Goal: Transaction & Acquisition: Purchase product/service

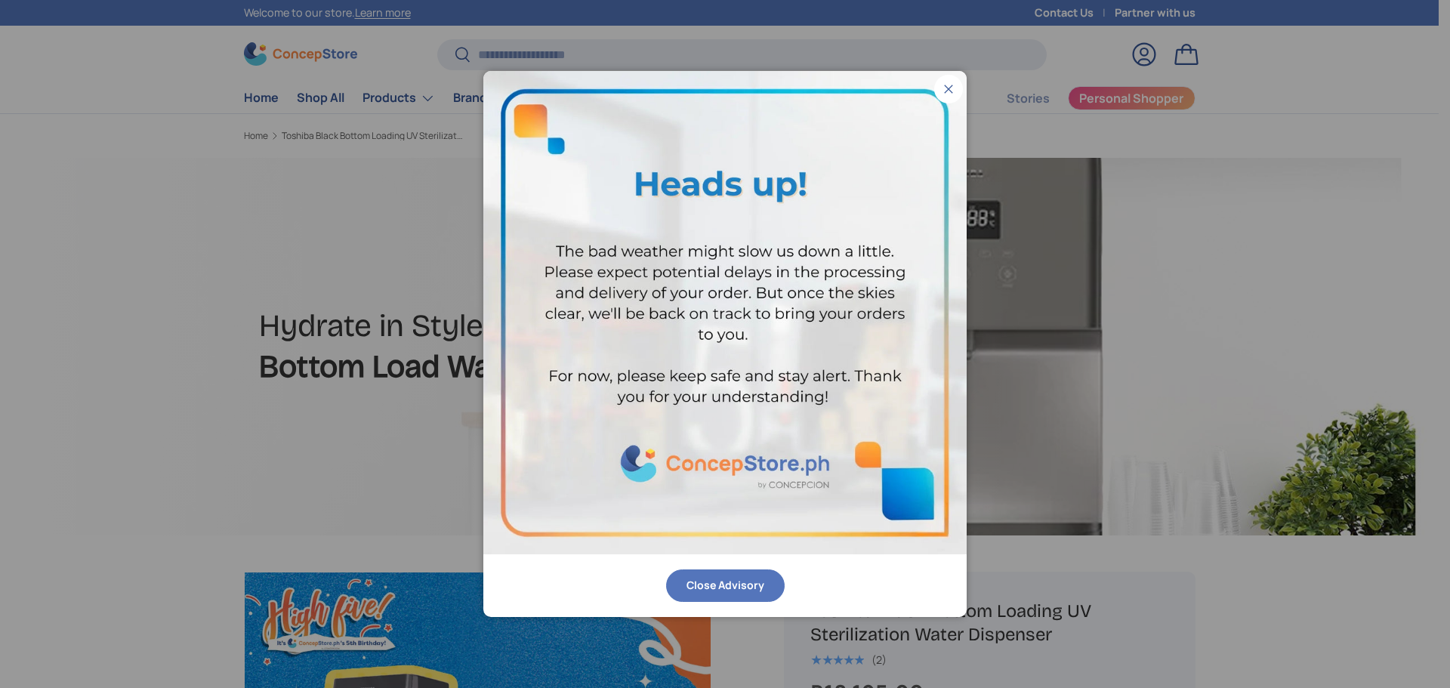
click at [716, 581] on button "Close Advisory" at bounding box center [725, 585] width 119 height 32
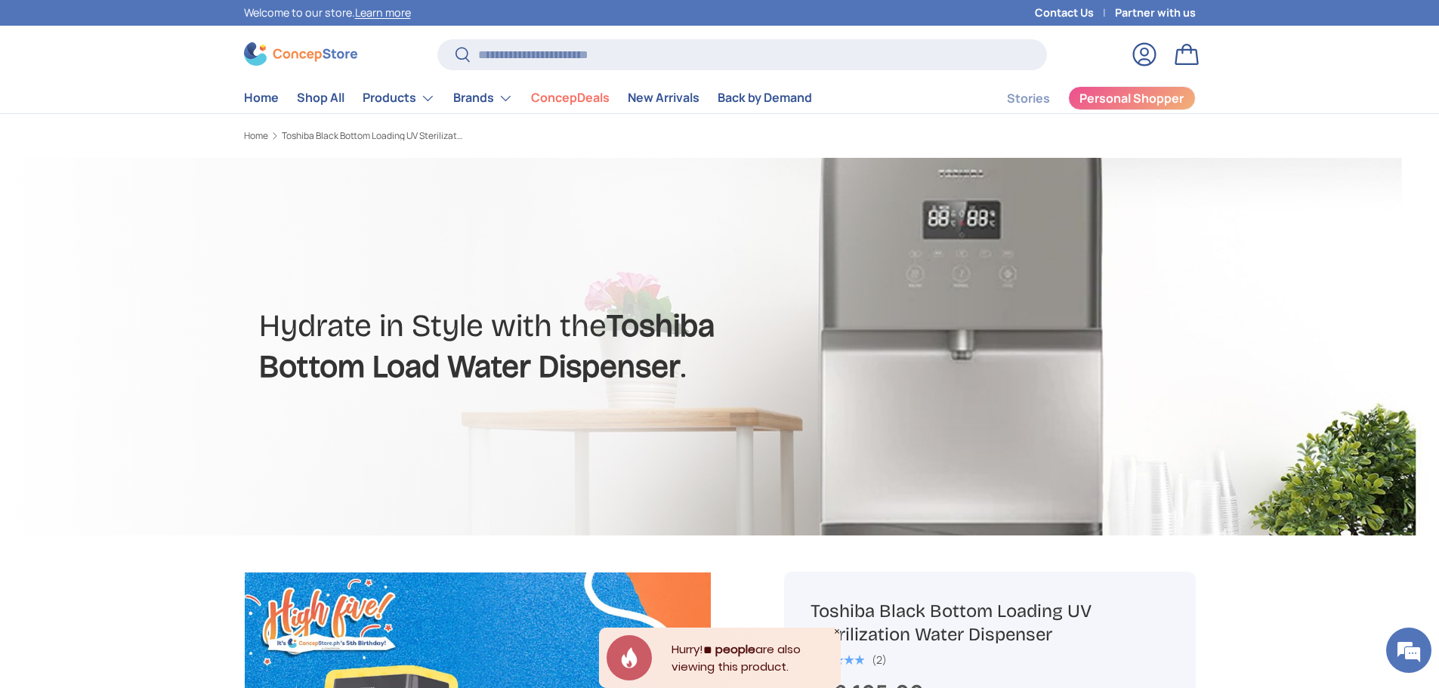
click at [0, 279] on div at bounding box center [719, 347] width 1439 height 378
click at [60, 276] on div at bounding box center [719, 347] width 1439 height 378
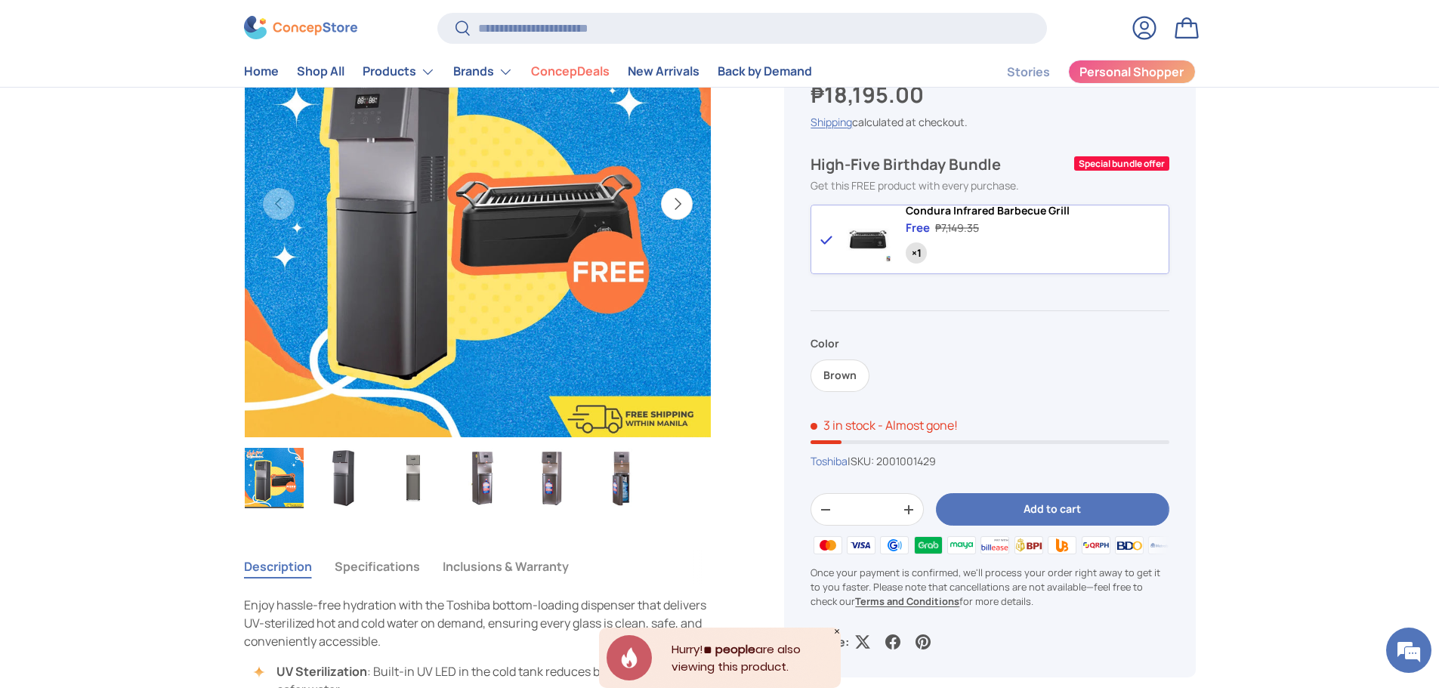
click at [1170, 225] on div "Toshiba Black Bottom Loading UV Sterilization Water Dispenser ★★★★★ (2) ₱18,195…" at bounding box center [989, 326] width 411 height 704
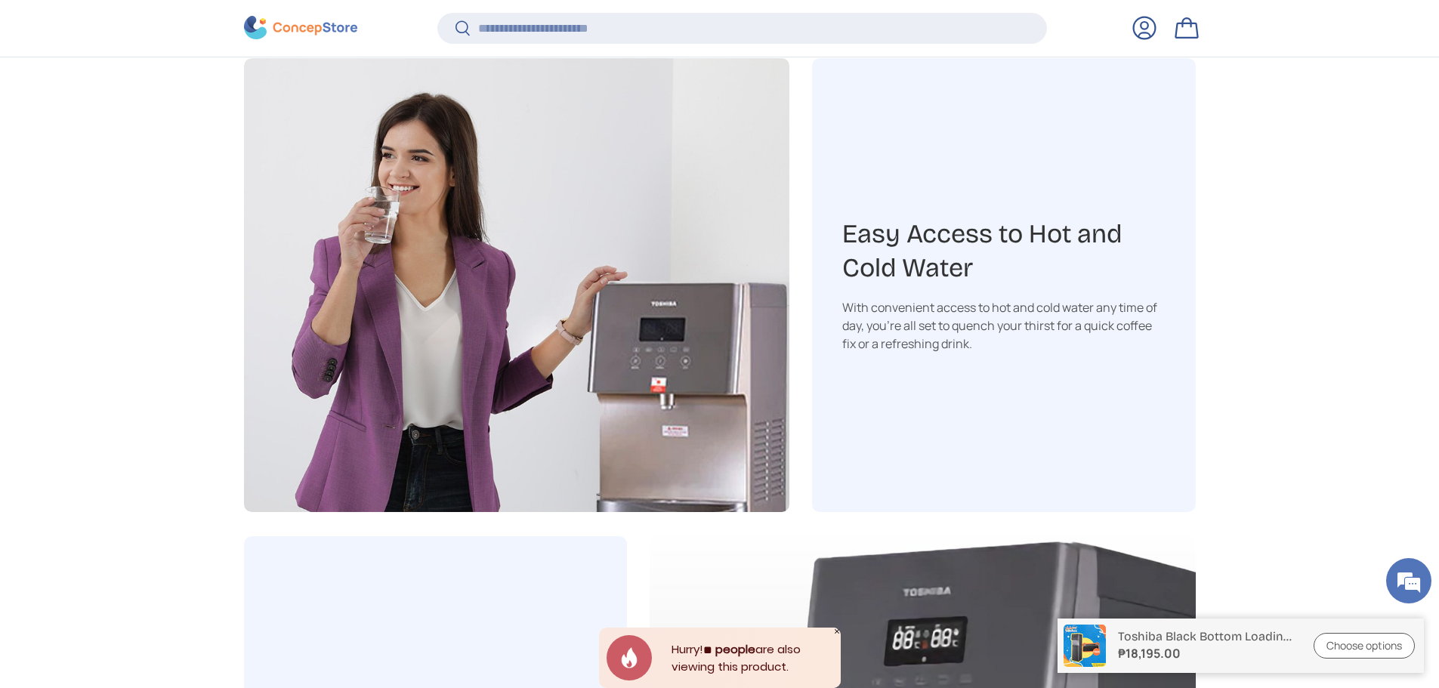
scroll to position [1803, 0]
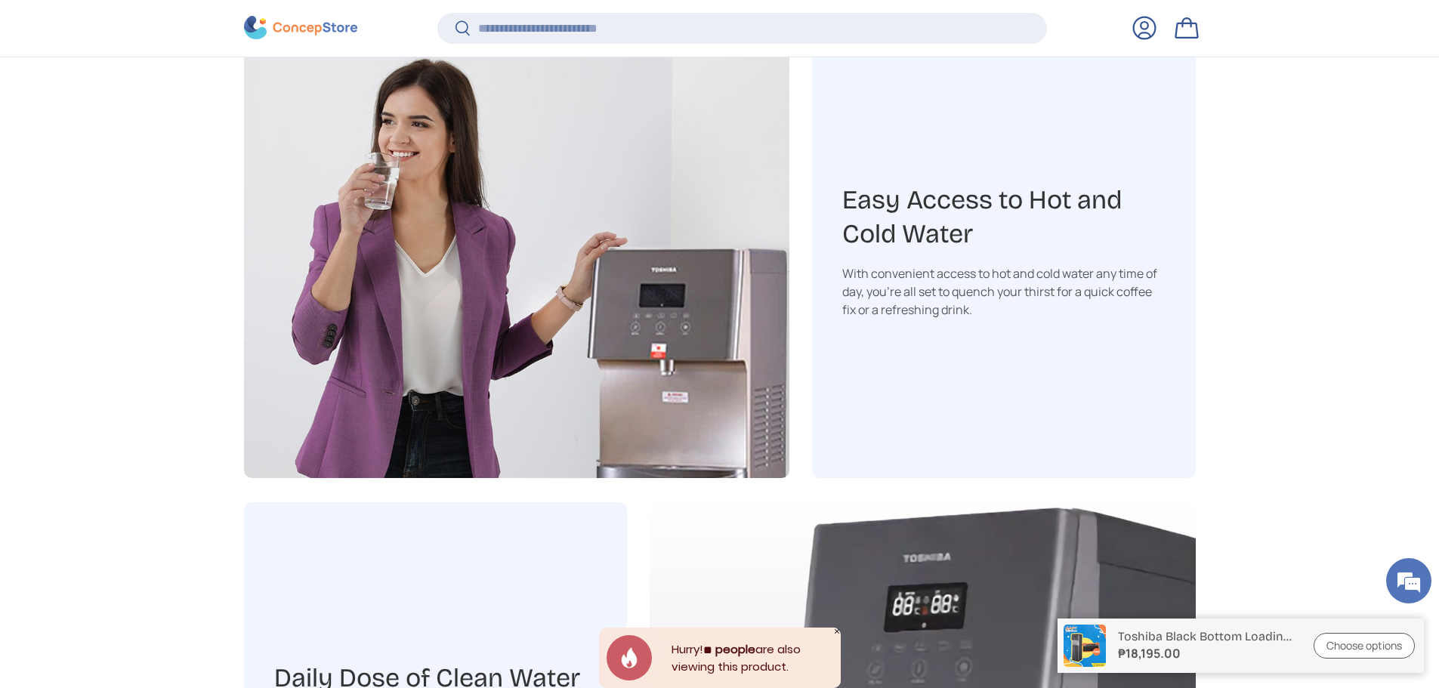
click at [1155, 217] on h3 "Easy Access to Hot and Cold Water​" at bounding box center [1003, 218] width 323 height 68
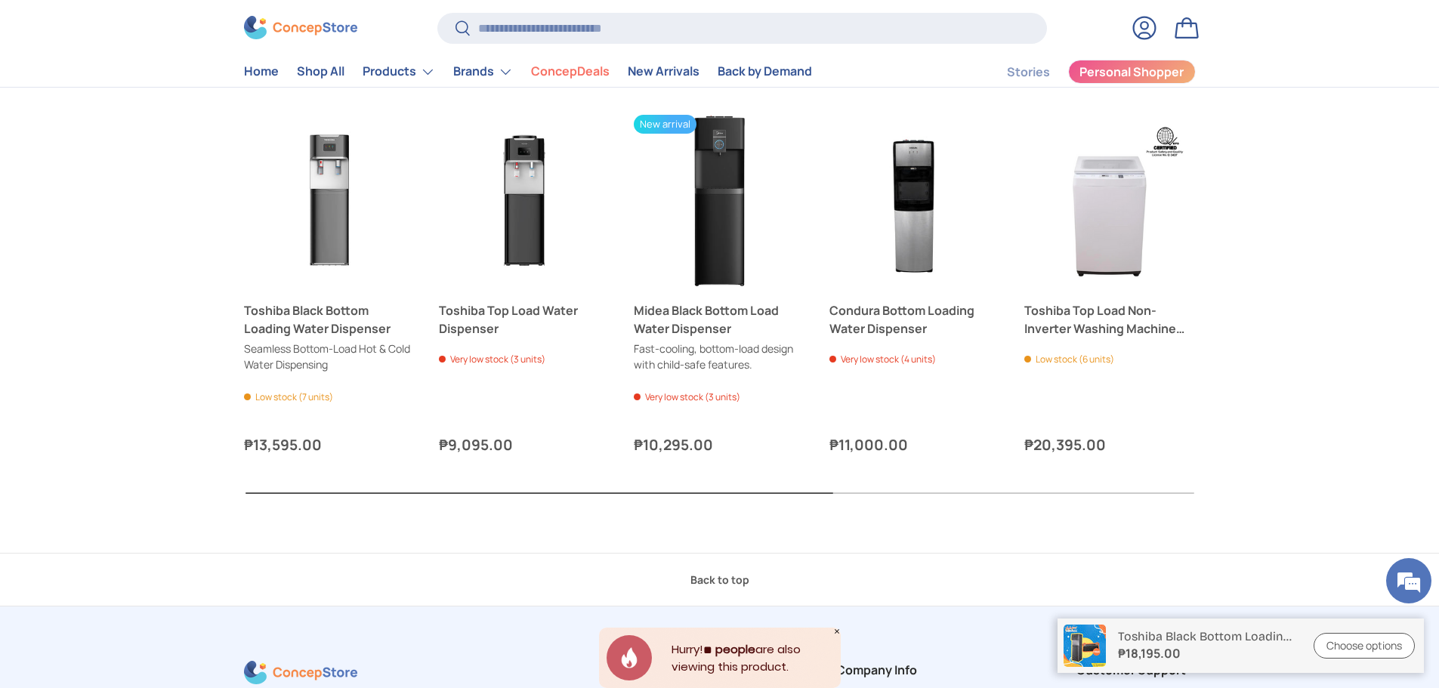
scroll to position [4016, 0]
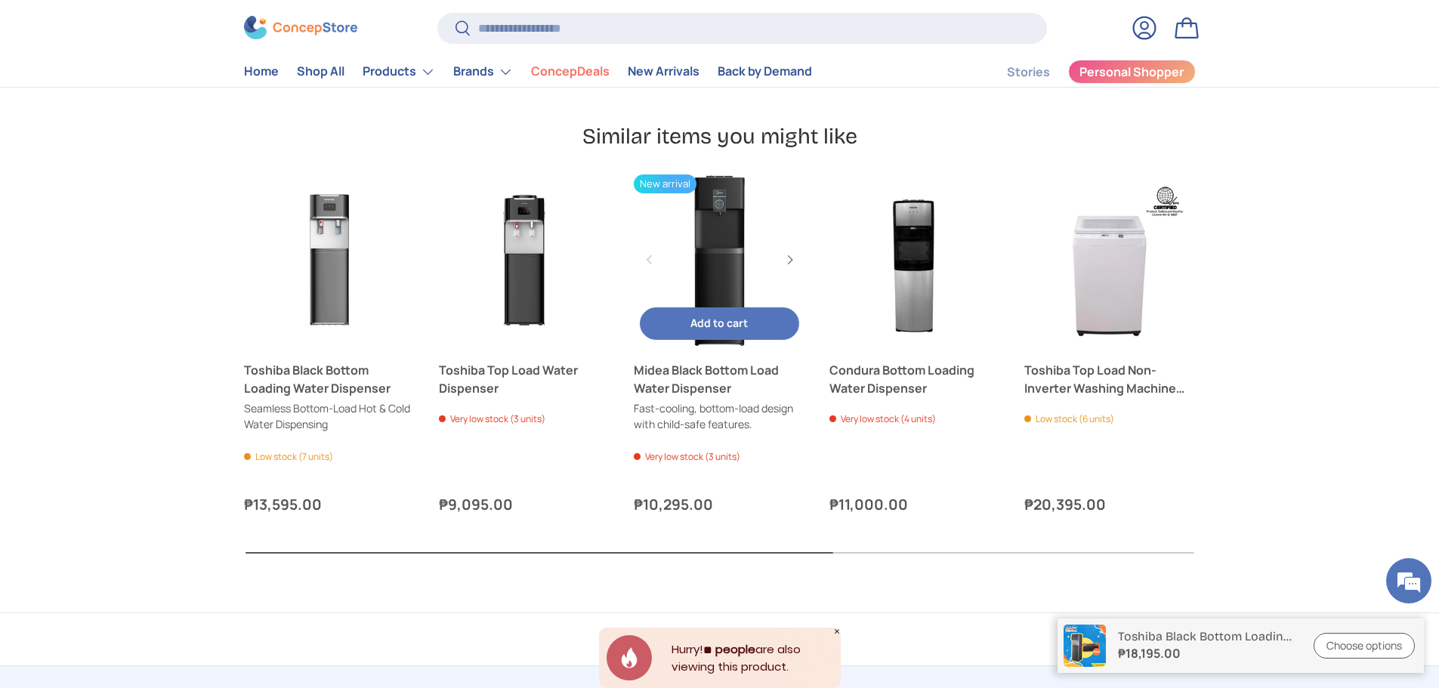
click at [741, 251] on link "Midea Black Bottom Load Water Dispenser" at bounding box center [719, 259] width 171 height 171
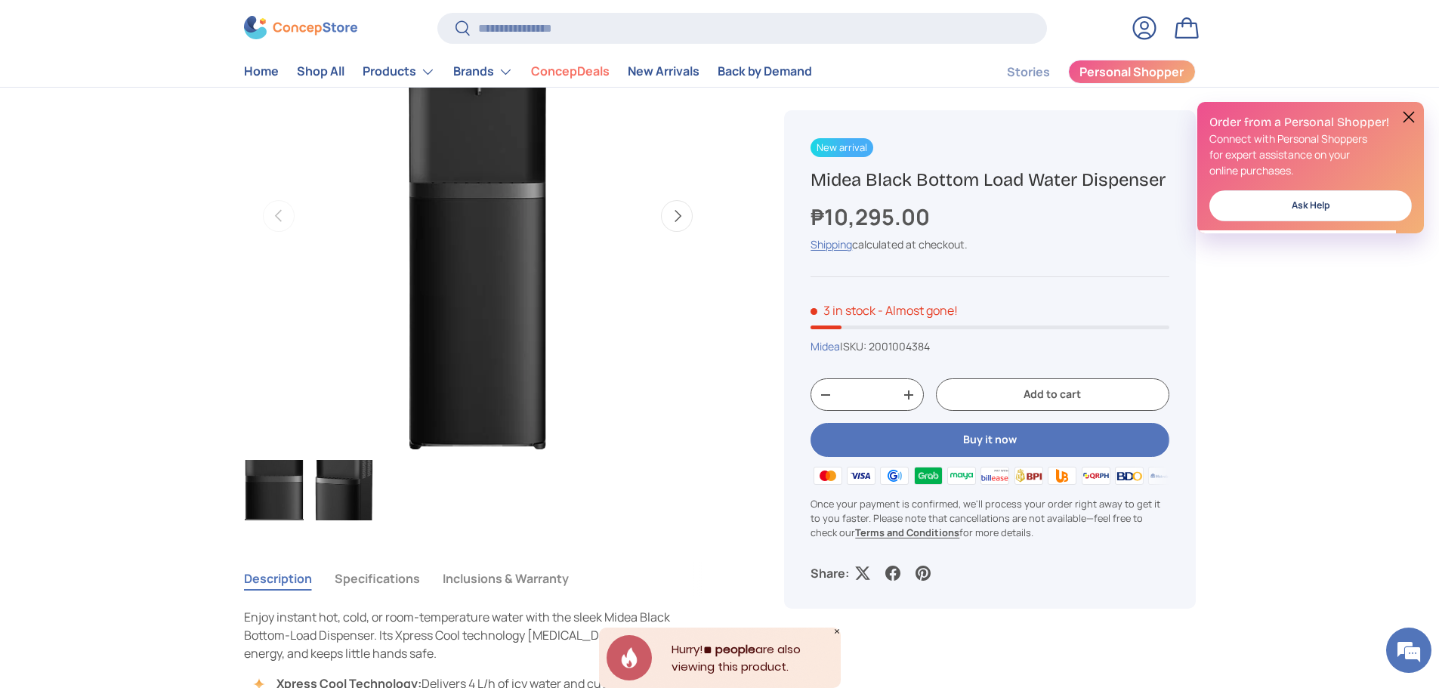
scroll to position [571, 0]
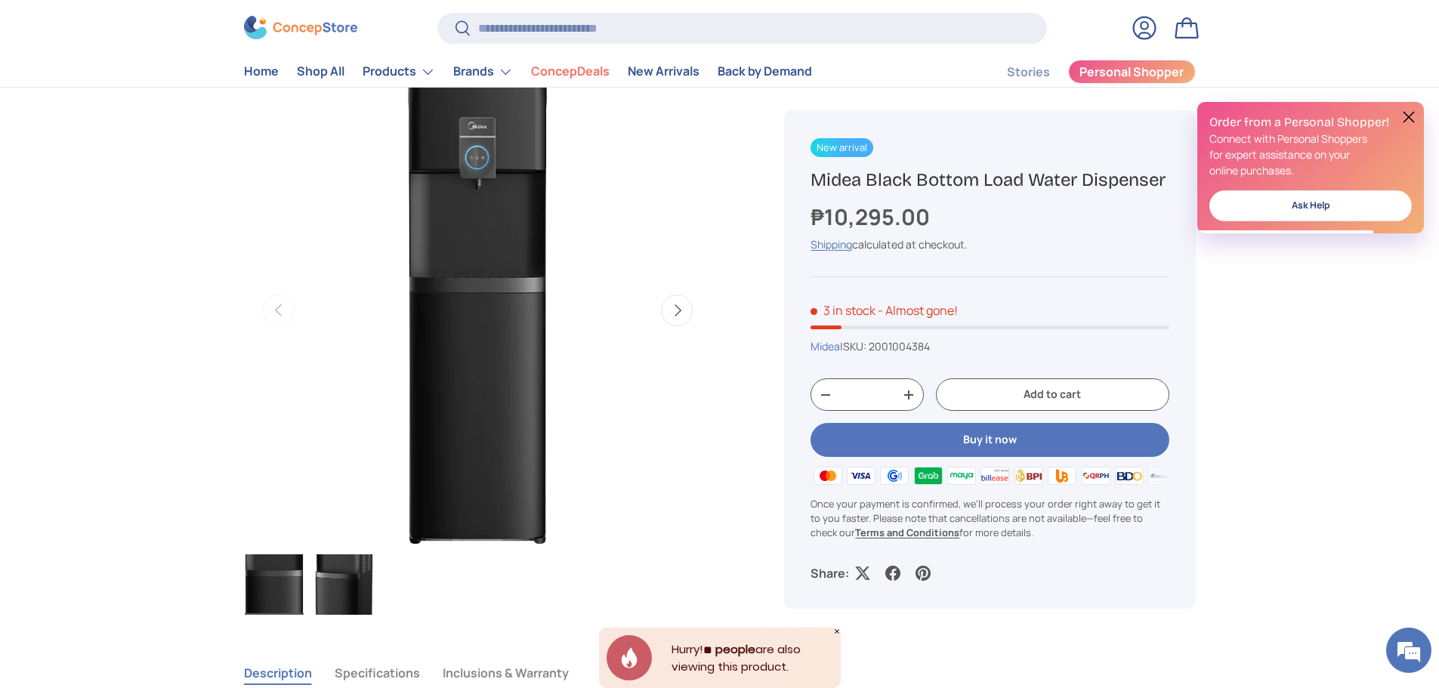
click at [355, 603] on img "Gallery Viewer" at bounding box center [343, 584] width 59 height 60
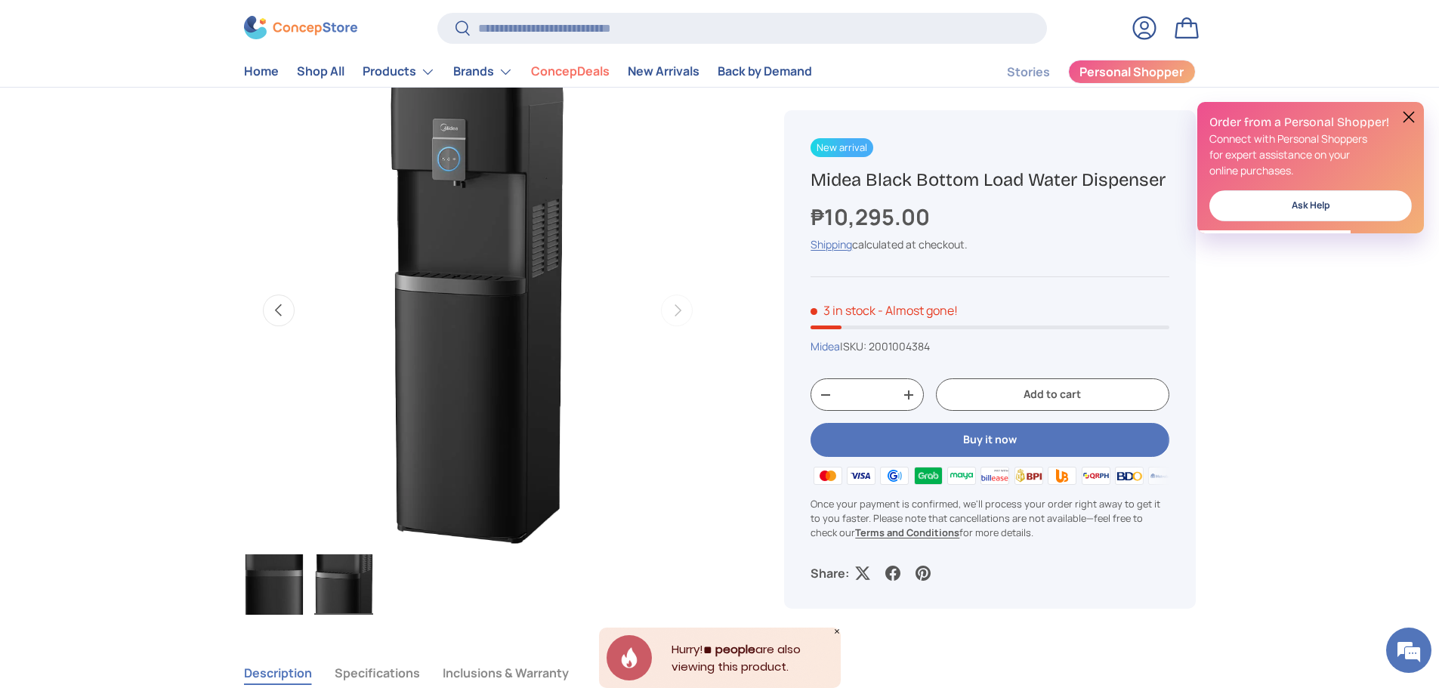
click at [307, 596] on ul "Load image 1 in gallery view Load image 2 in gallery view" at bounding box center [478, 587] width 468 height 66
click at [284, 594] on img "Gallery Viewer" at bounding box center [274, 584] width 59 height 60
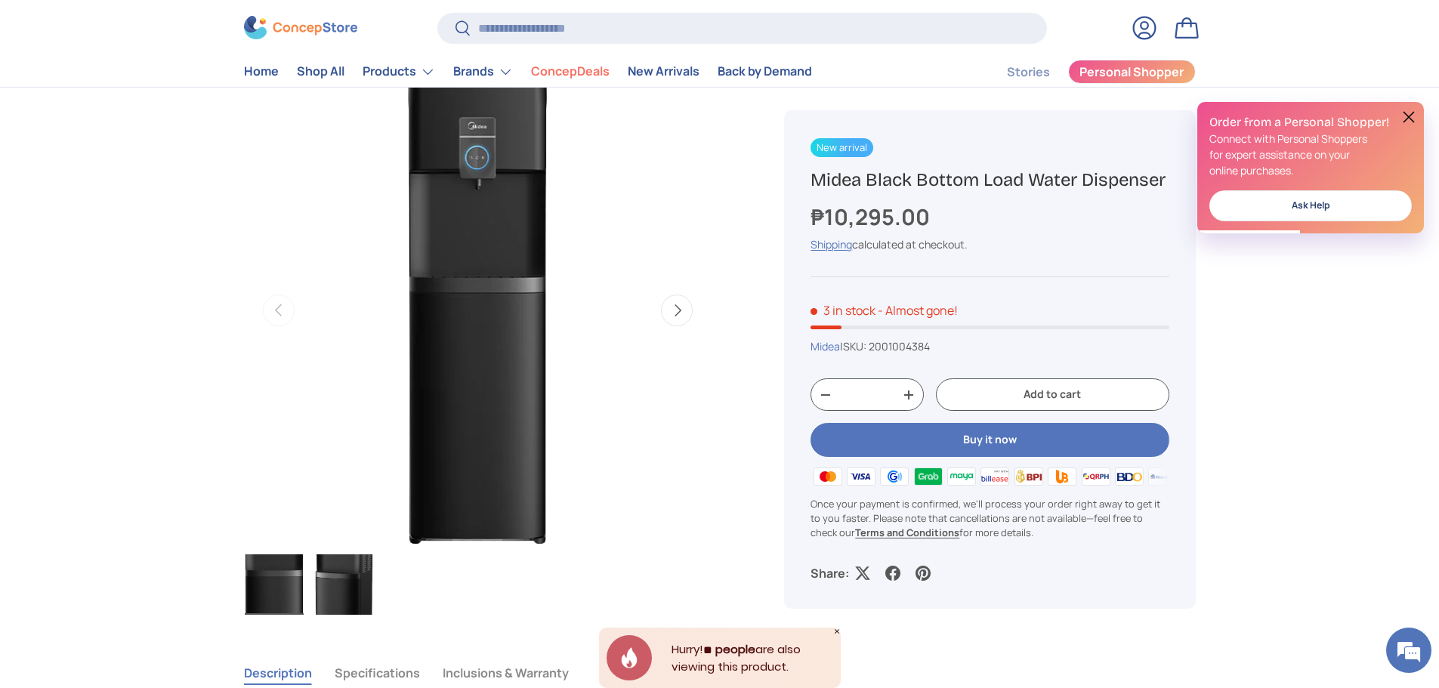
click at [486, 273] on img "Gallery Viewer" at bounding box center [478, 310] width 140 height 468
click at [1406, 112] on button at bounding box center [1408, 117] width 18 height 18
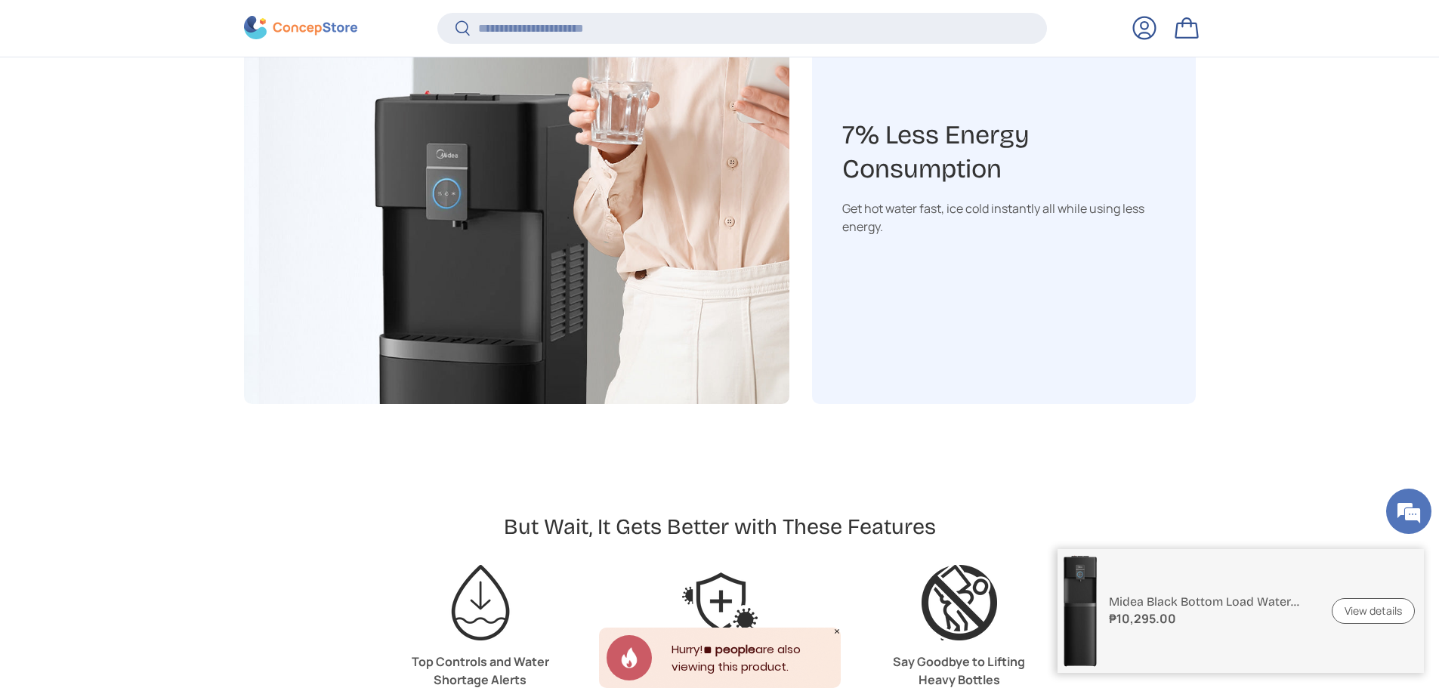
scroll to position [3633, 6175]
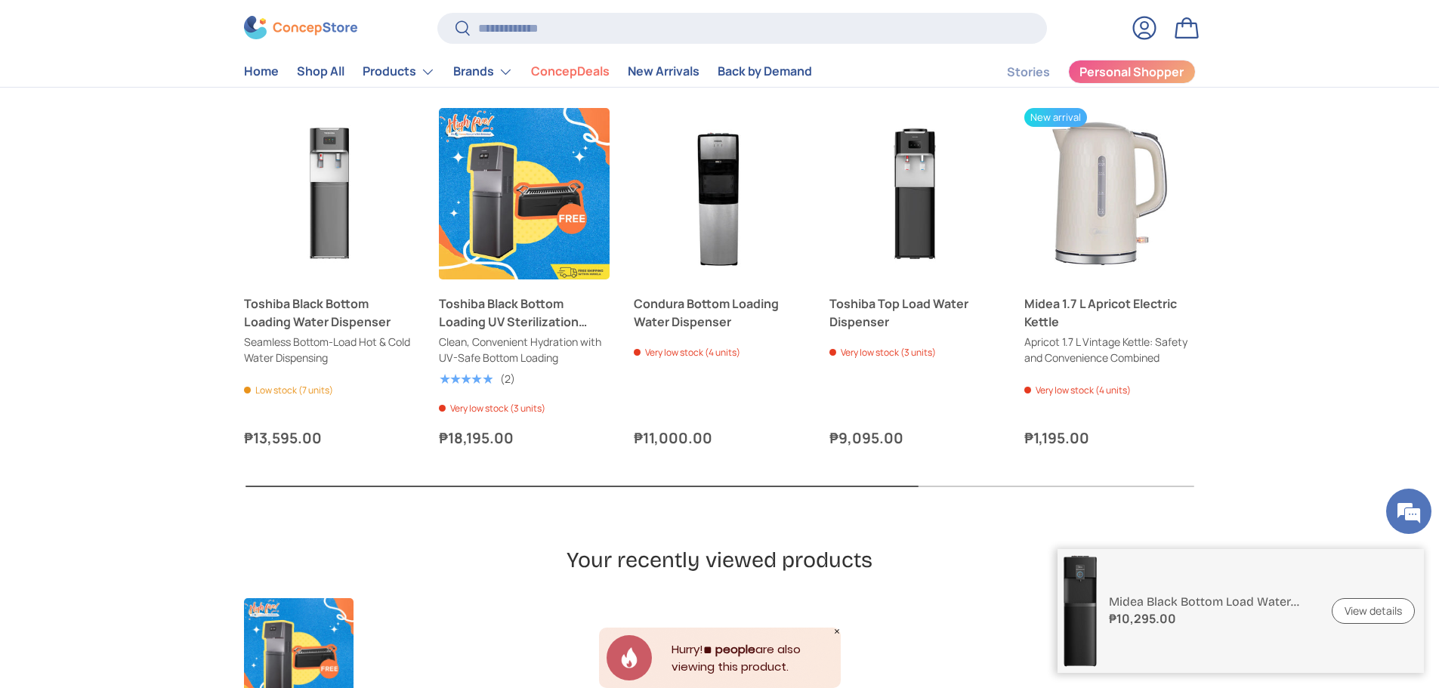
scroll to position [3836, 0]
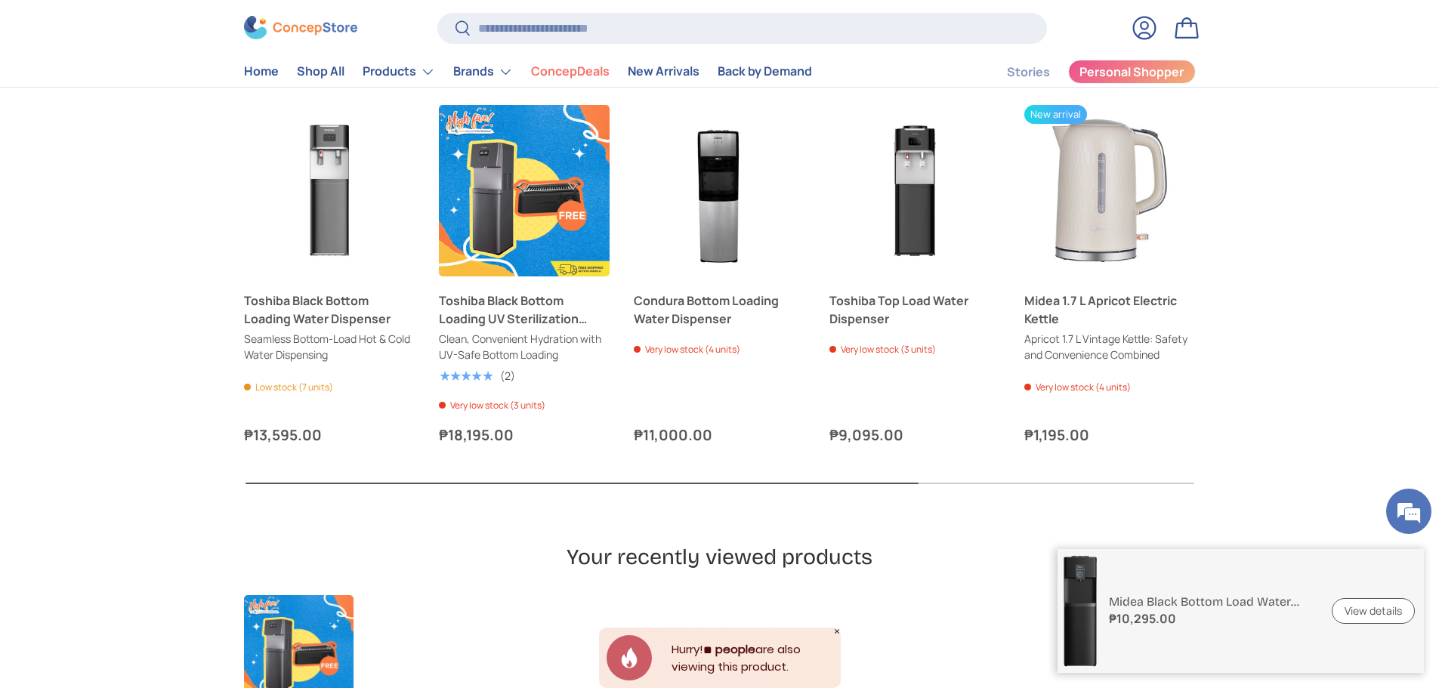
click at [0, 0] on button "Next" at bounding box center [0, 0] width 0 height 0
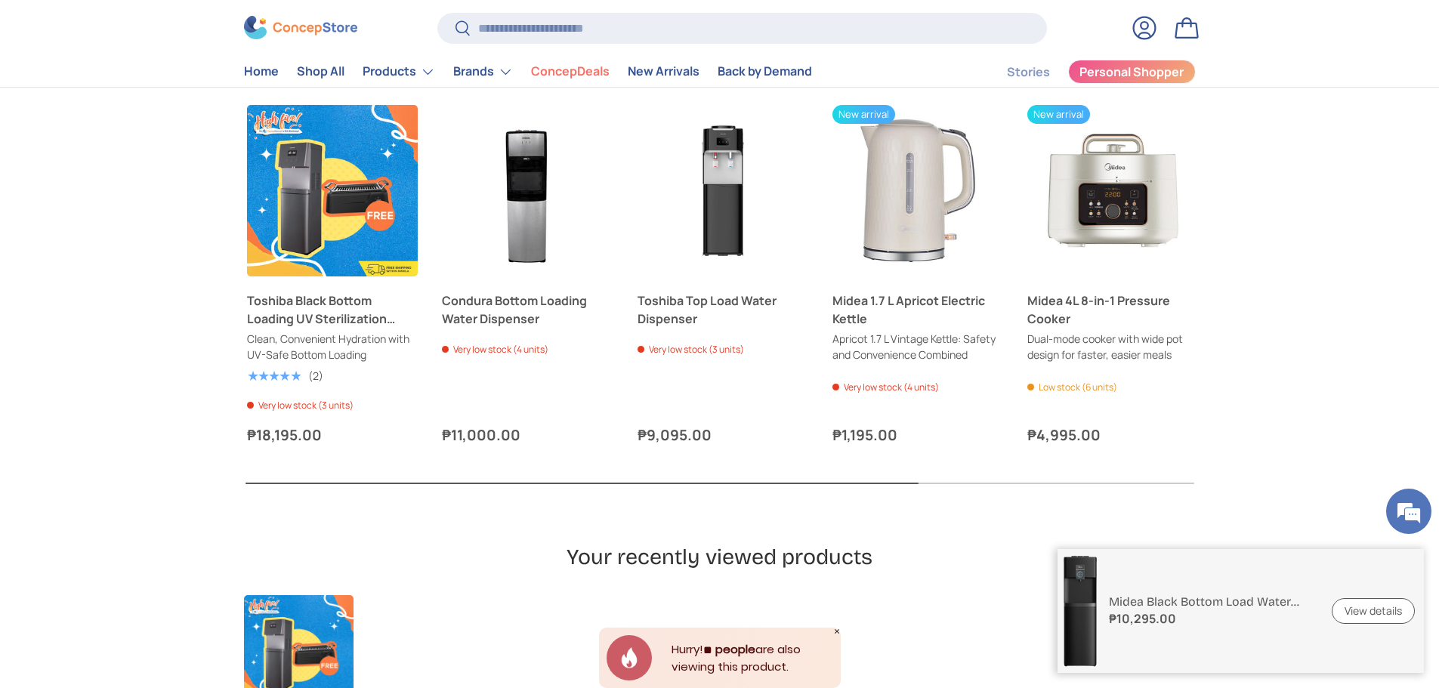
scroll to position [0, 195]
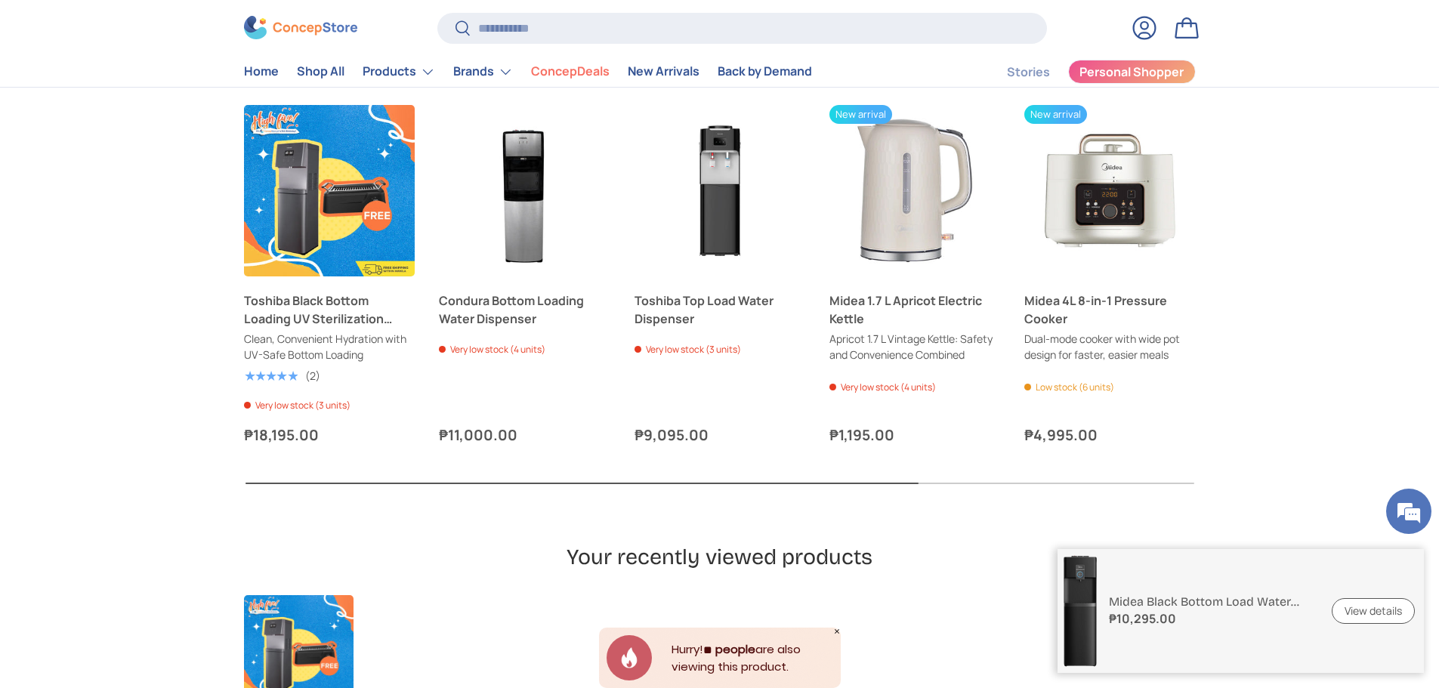
click at [0, 0] on button "Next" at bounding box center [0, 0] width 0 height 0
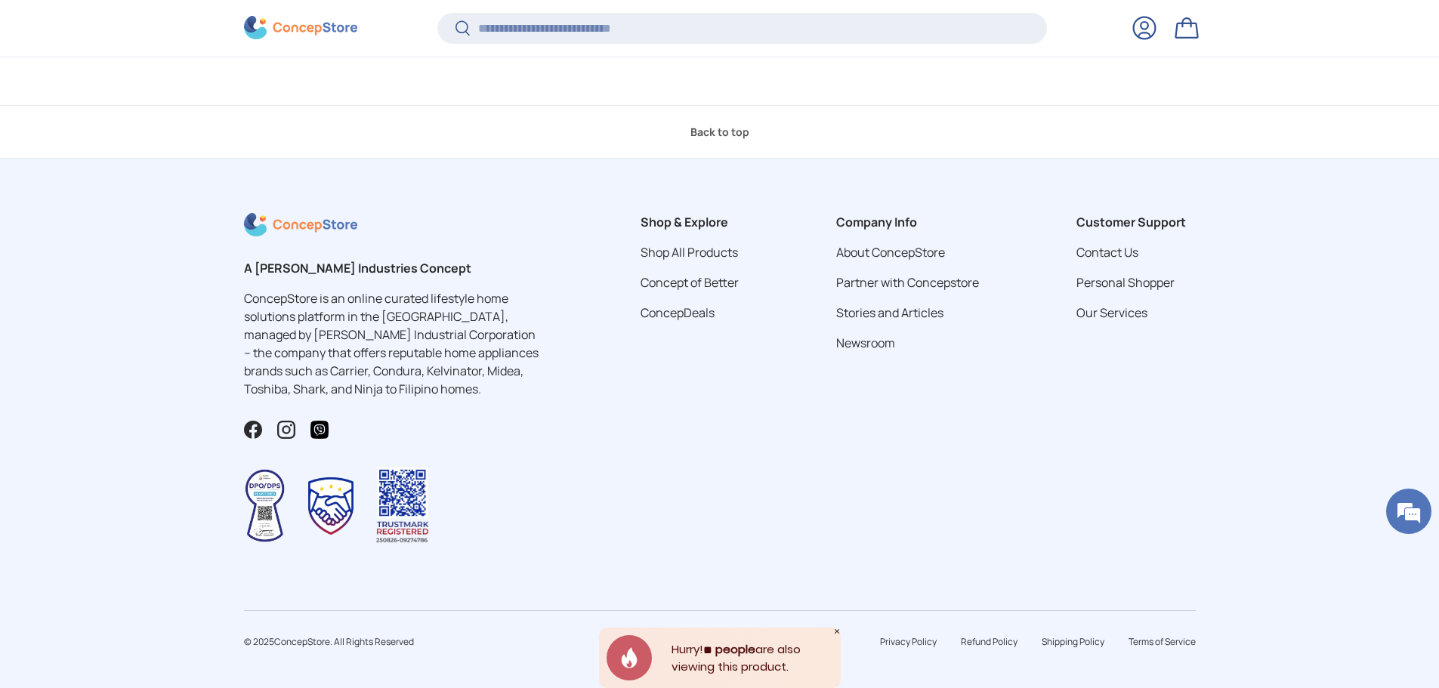
scroll to position [4540, 0]
